Goal: Task Accomplishment & Management: Use online tool/utility

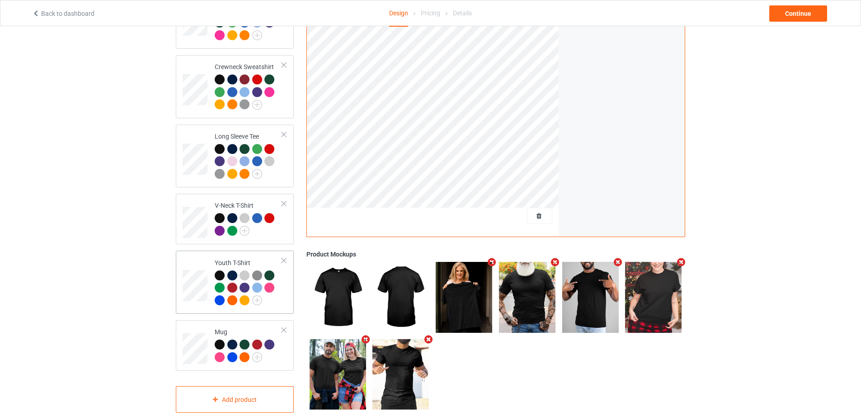
scroll to position [274, 0]
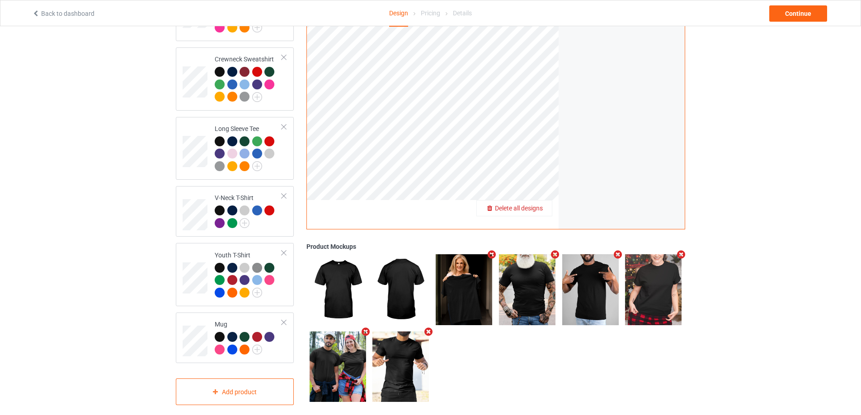
click at [532, 205] on span "Delete all designs" at bounding box center [519, 208] width 48 height 7
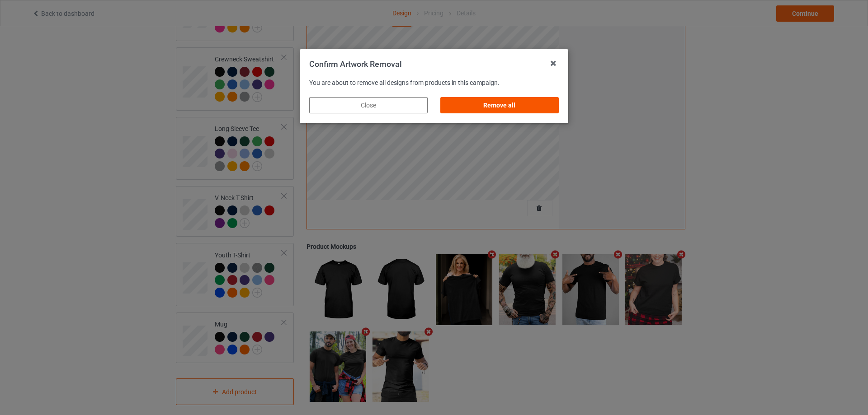
click at [504, 104] on div "Remove all" at bounding box center [499, 105] width 118 height 16
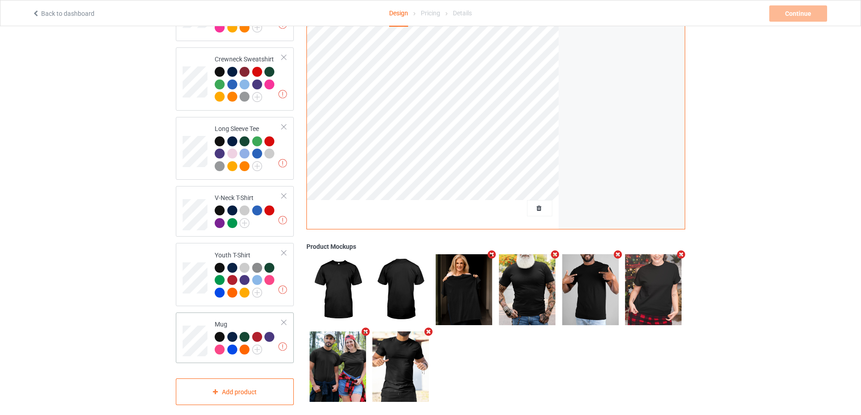
click at [272, 343] on div at bounding box center [248, 344] width 67 height 25
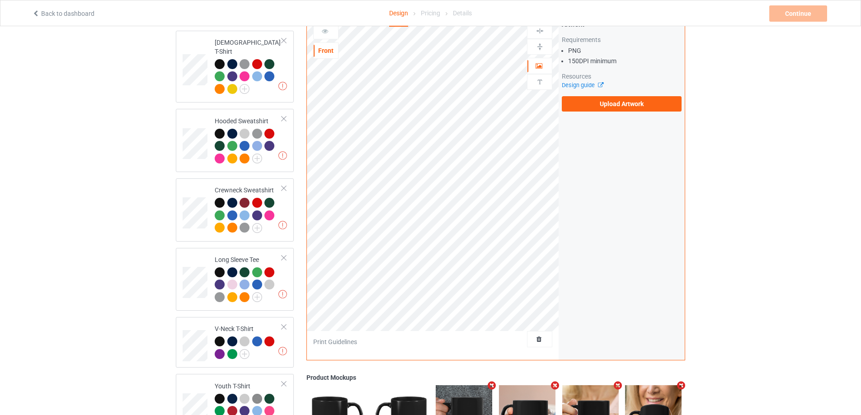
scroll to position [123, 0]
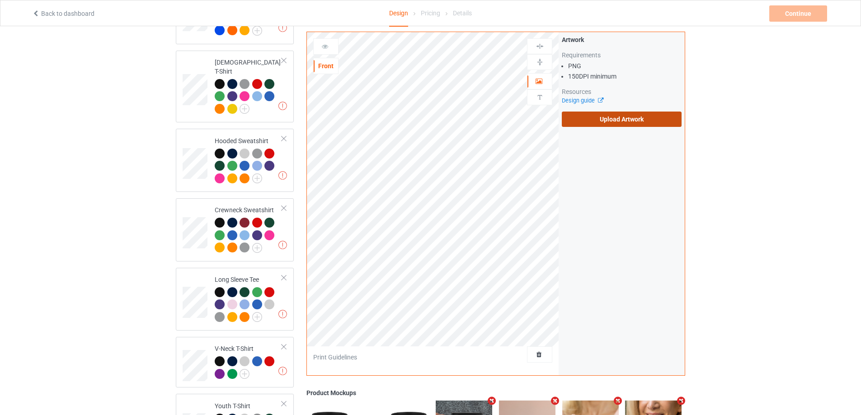
click at [581, 118] on label "Upload Artwork" at bounding box center [622, 119] width 120 height 15
click at [0, 0] on input "Upload Artwork" at bounding box center [0, 0] width 0 height 0
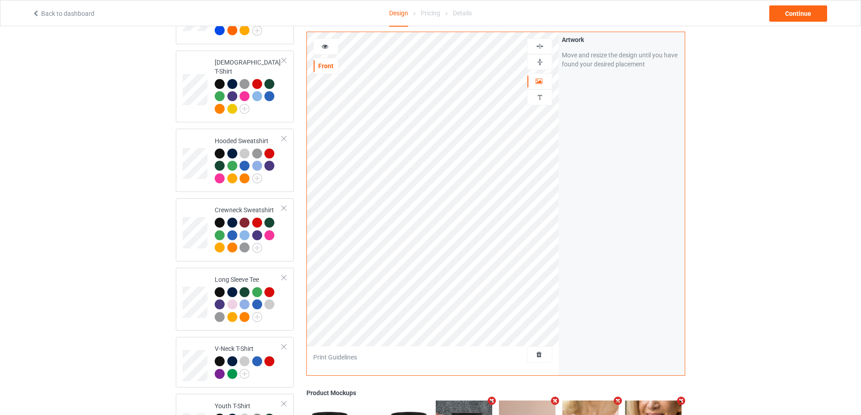
click at [538, 44] on img at bounding box center [540, 46] width 9 height 9
click at [539, 58] on img at bounding box center [540, 62] width 9 height 9
click at [326, 42] on icon at bounding box center [325, 45] width 8 height 6
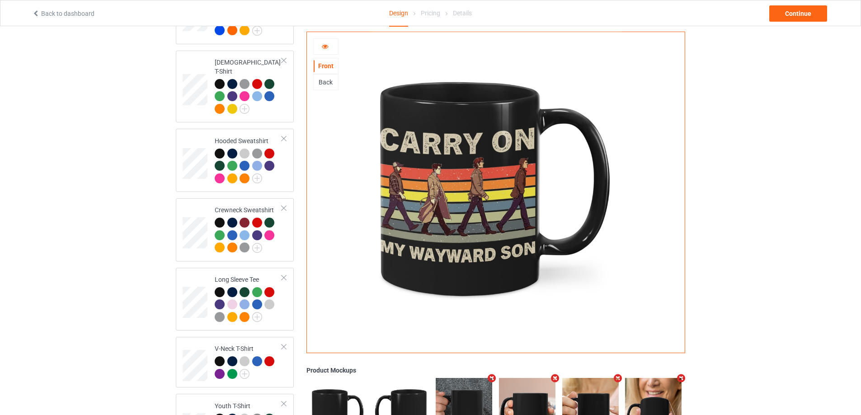
click at [328, 83] on div "Back" at bounding box center [326, 82] width 24 height 9
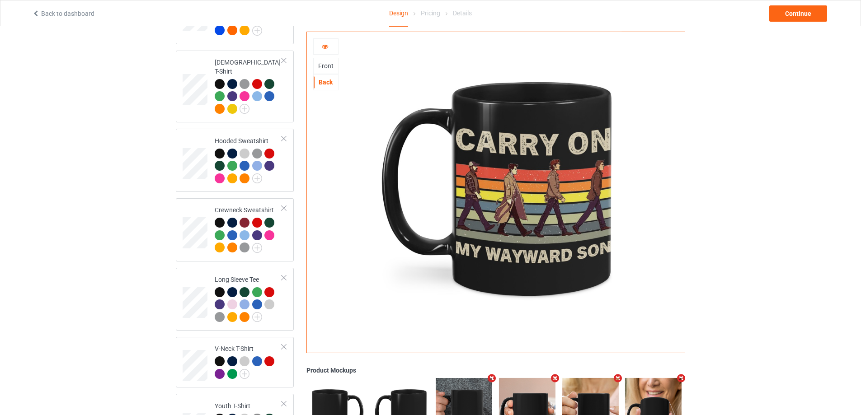
click at [326, 50] on div at bounding box center [326, 46] width 24 height 9
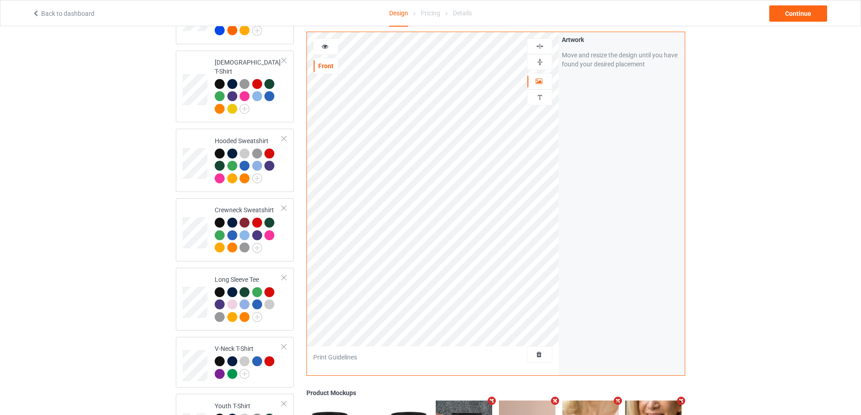
click at [540, 43] on img at bounding box center [540, 46] width 9 height 9
click at [540, 58] on img at bounding box center [540, 62] width 9 height 9
click at [329, 42] on div at bounding box center [326, 46] width 24 height 9
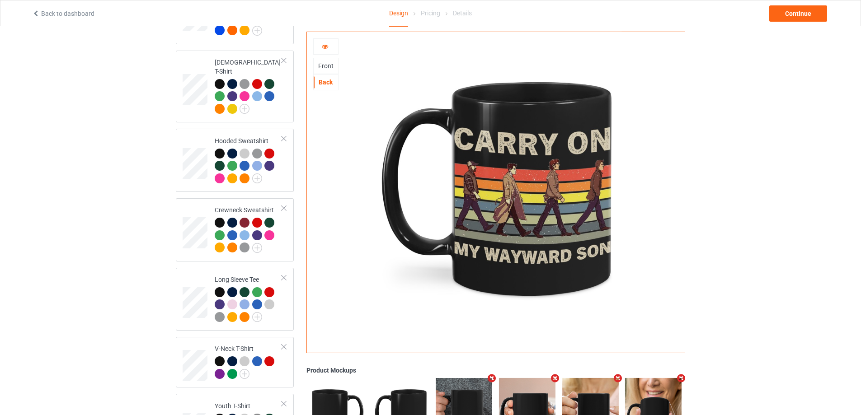
click at [324, 67] on div "Front" at bounding box center [326, 65] width 24 height 9
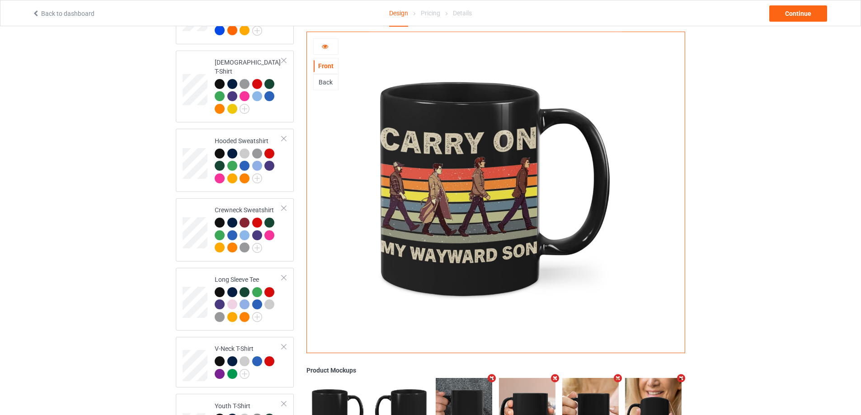
click at [324, 50] on div at bounding box center [326, 46] width 24 height 9
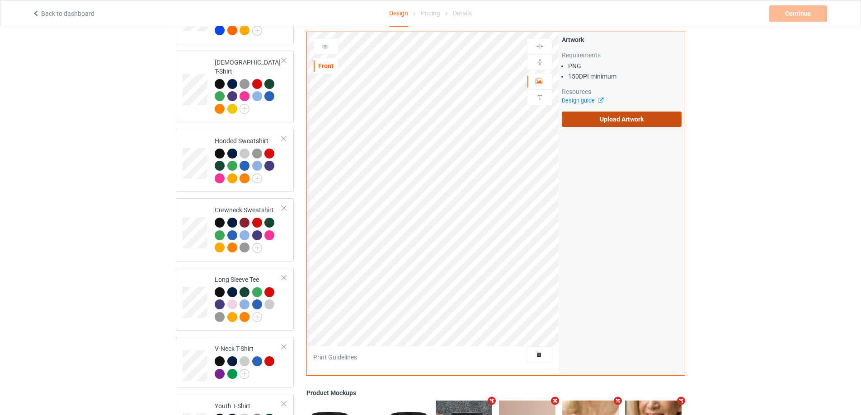
click at [585, 121] on label "Upload Artwork" at bounding box center [622, 119] width 120 height 15
click at [0, 0] on input "Upload Artwork" at bounding box center [0, 0] width 0 height 0
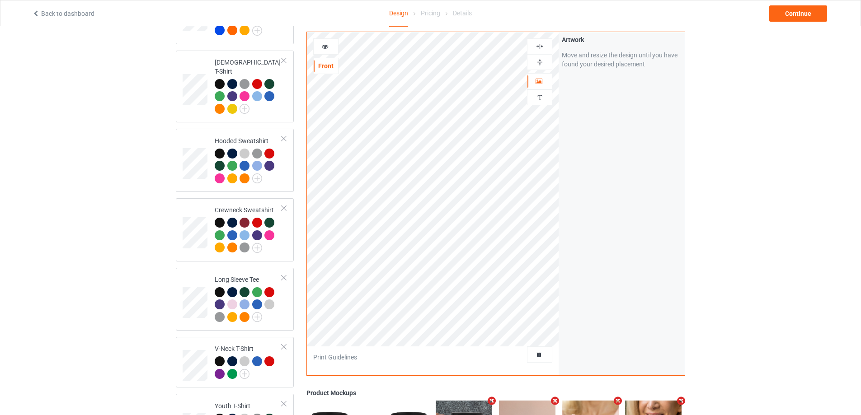
click at [543, 43] on img at bounding box center [540, 46] width 9 height 9
click at [545, 58] on div at bounding box center [539, 62] width 24 height 9
click at [326, 38] on div at bounding box center [325, 46] width 25 height 16
click at [326, 42] on icon at bounding box center [325, 45] width 8 height 6
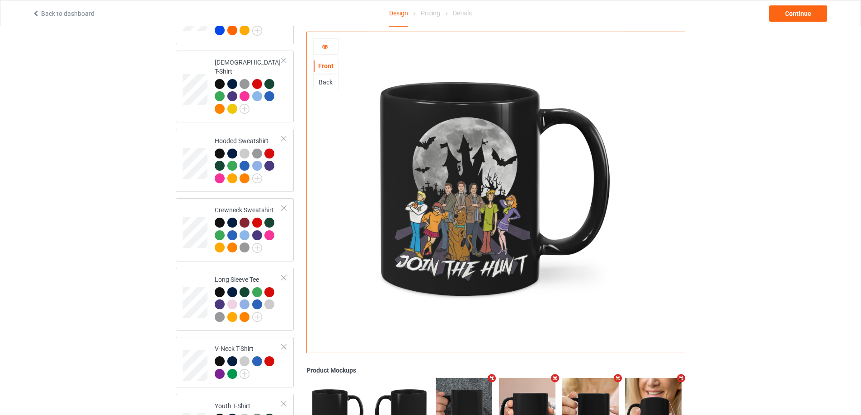
click at [324, 81] on div "Back" at bounding box center [326, 82] width 24 height 9
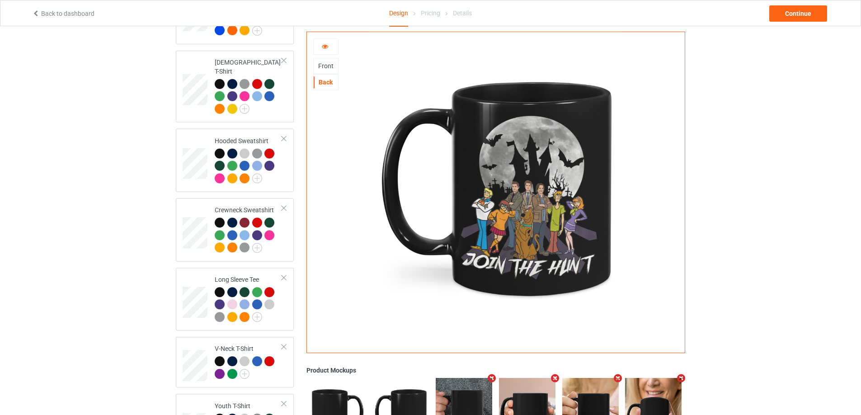
click at [325, 64] on div "Front" at bounding box center [326, 65] width 24 height 9
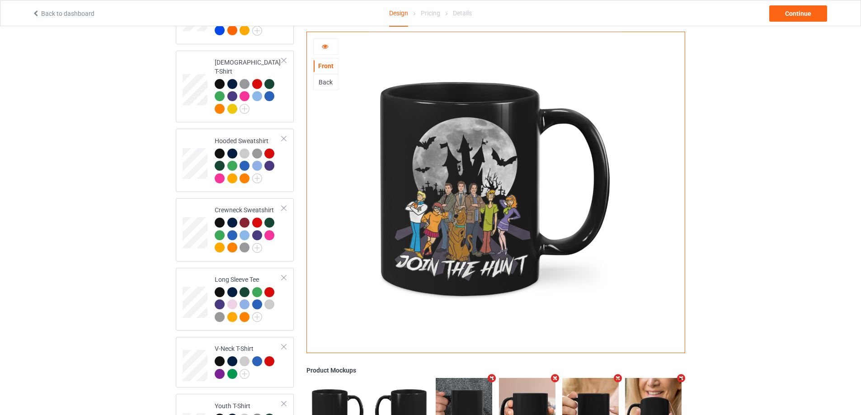
click at [329, 47] on div at bounding box center [326, 46] width 24 height 9
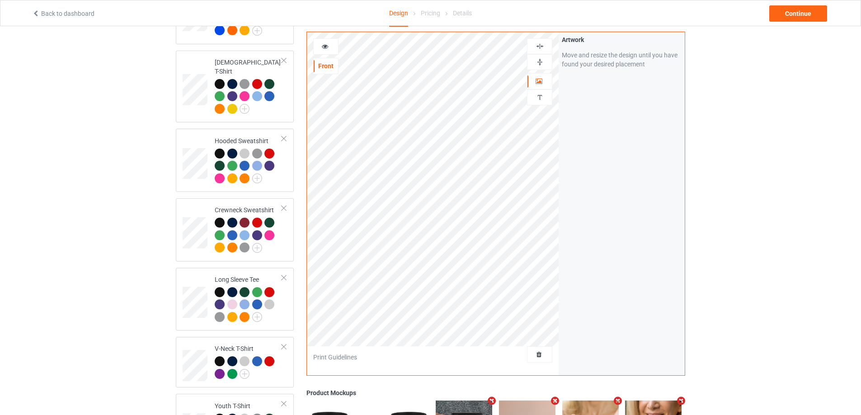
click at [542, 43] on img at bounding box center [540, 46] width 9 height 9
click at [542, 58] on img at bounding box center [540, 62] width 9 height 9
click at [334, 43] on div at bounding box center [326, 46] width 24 height 9
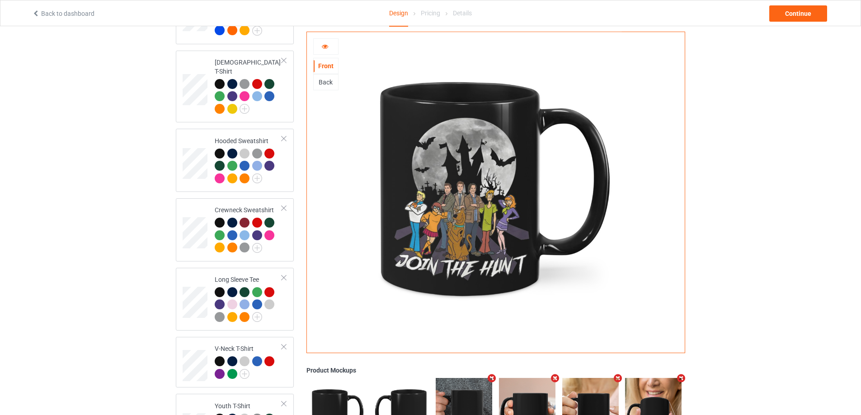
click at [324, 82] on div "Back" at bounding box center [326, 82] width 24 height 9
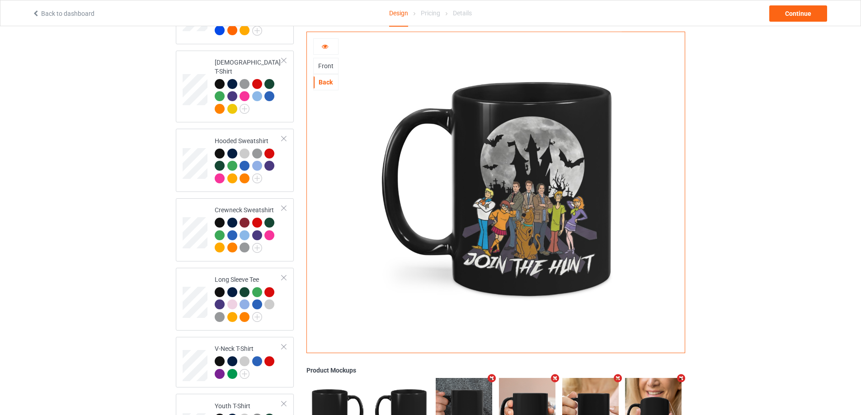
click at [329, 44] on div at bounding box center [326, 46] width 24 height 9
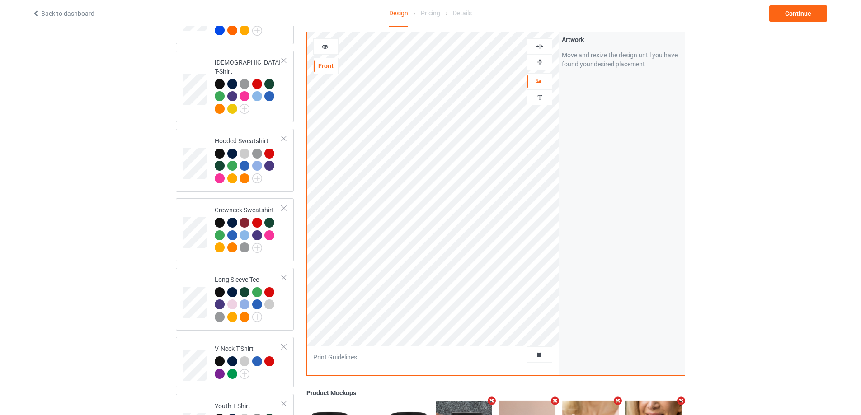
click at [540, 43] on img at bounding box center [540, 46] width 9 height 9
click at [540, 58] on img at bounding box center [540, 62] width 9 height 9
click at [539, 42] on img at bounding box center [540, 46] width 9 height 9
click at [544, 58] on img at bounding box center [540, 62] width 9 height 9
click at [333, 42] on div at bounding box center [326, 46] width 24 height 9
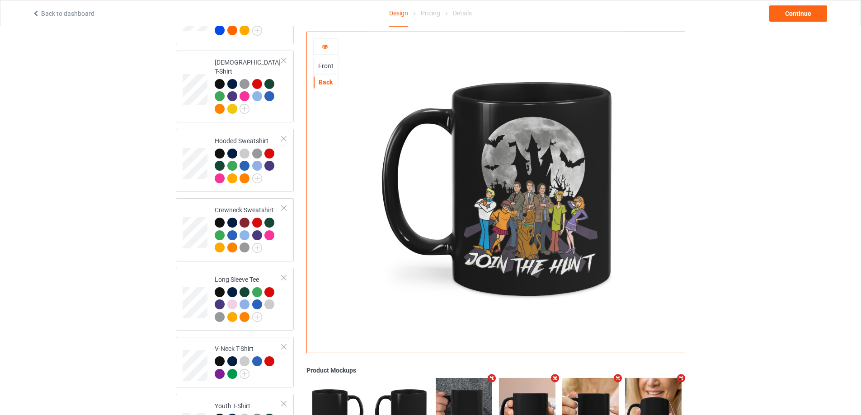
click at [327, 68] on div "Front" at bounding box center [326, 65] width 24 height 9
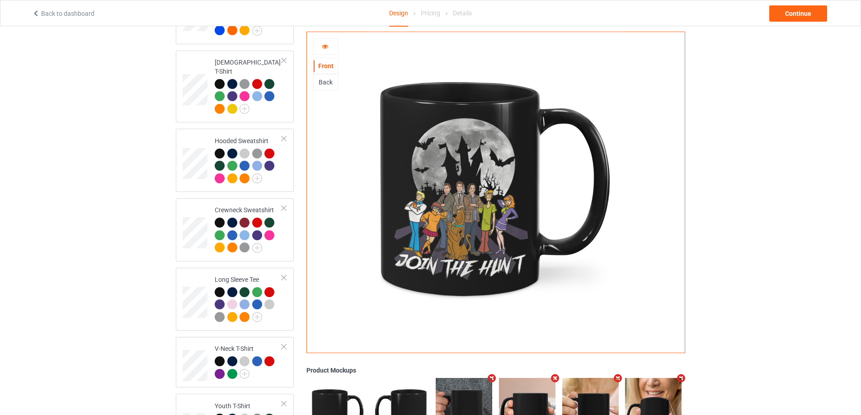
click at [325, 48] on icon at bounding box center [325, 45] width 8 height 6
